Goal: Information Seeking & Learning: Learn about a topic

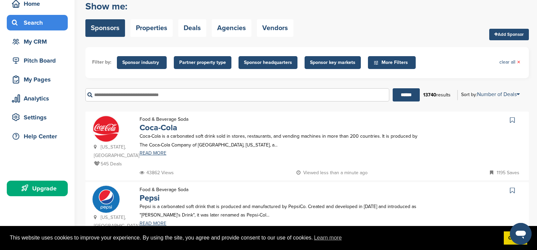
scroll to position [34, 0]
click at [337, 221] on div "Food & Beverage Soda Pepsi Pepsi is a carbonated soft drink that is produced an…" at bounding box center [279, 213] width 292 height 54
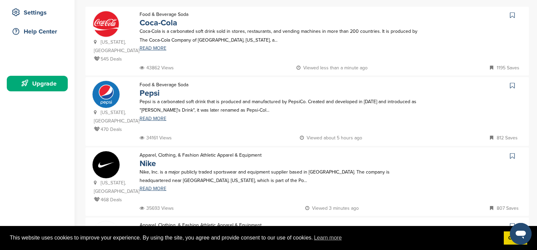
scroll to position [135, 0]
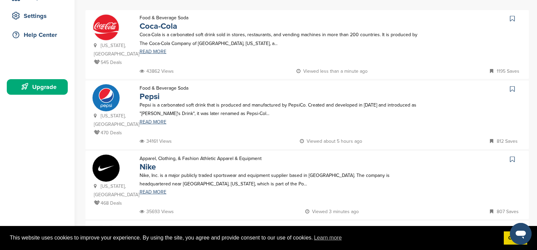
drag, startPoint x: 161, startPoint y: 27, endPoint x: 196, endPoint y: 31, distance: 35.5
click at [161, 27] on link "Coca-Cola" at bounding box center [159, 26] width 38 height 10
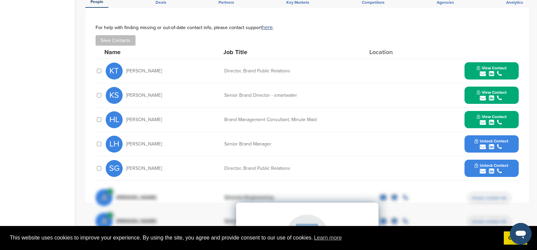
scroll to position [305, 0]
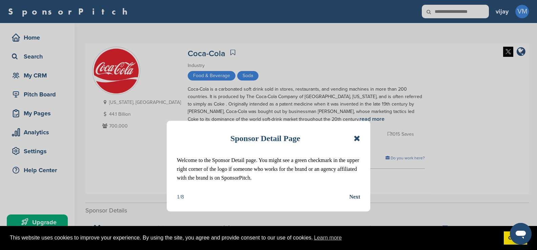
click at [356, 138] on icon at bounding box center [357, 138] width 6 height 8
click at [358, 140] on icon at bounding box center [357, 138] width 6 height 8
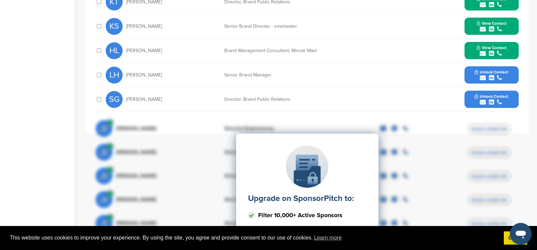
scroll to position [305, 0]
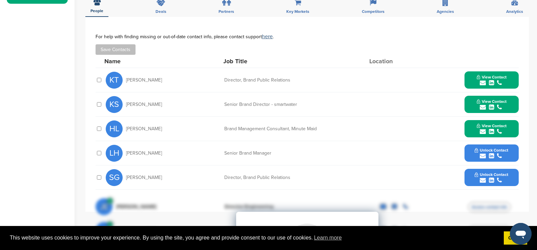
scroll to position [169, 0]
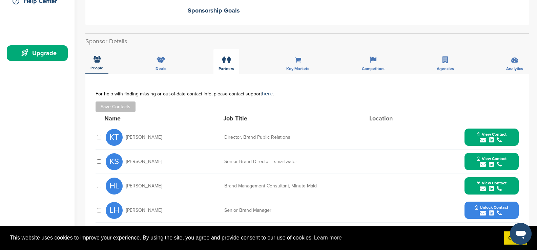
click at [225, 66] on label at bounding box center [226, 60] width 8 height 14
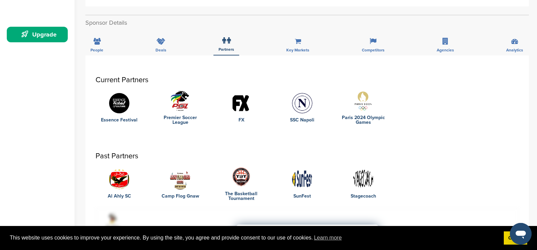
scroll to position [203, 0]
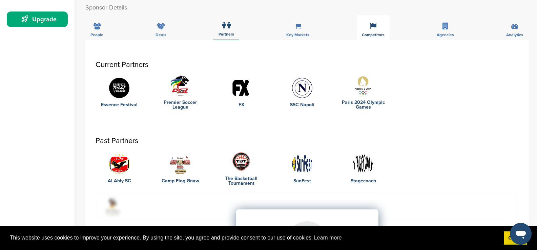
click at [363, 36] on span "Competitors" at bounding box center [373, 35] width 23 height 4
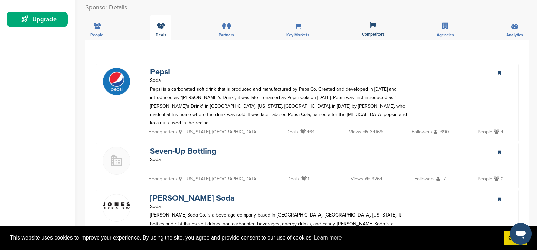
click at [153, 33] on div "Deals" at bounding box center [160, 27] width 21 height 25
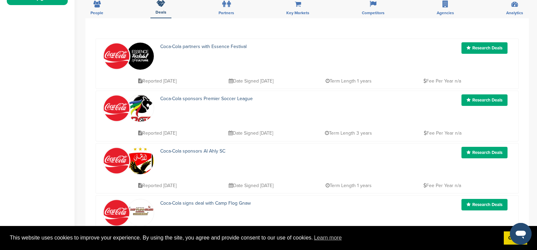
scroll to position [237, 0]
